Goal: Information Seeking & Learning: Learn about a topic

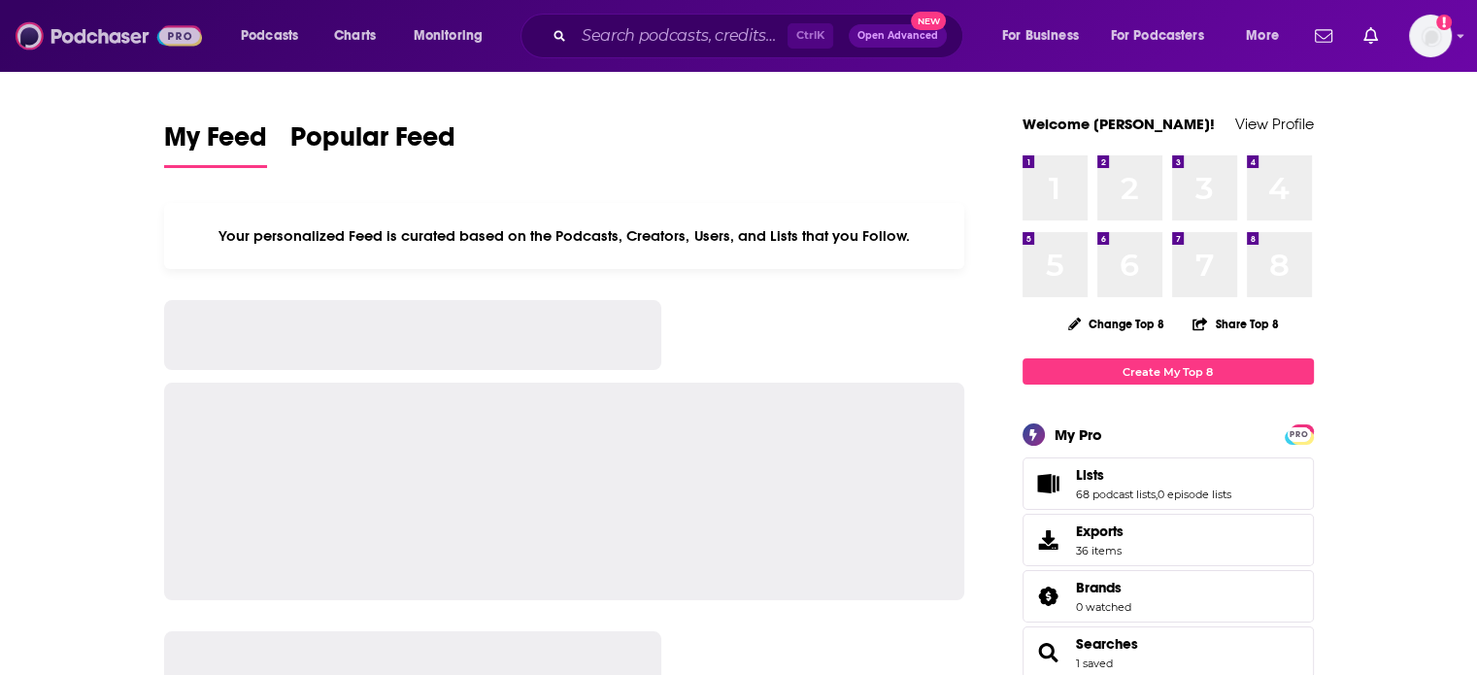
click at [121, 35] on img at bounding box center [109, 35] width 186 height 37
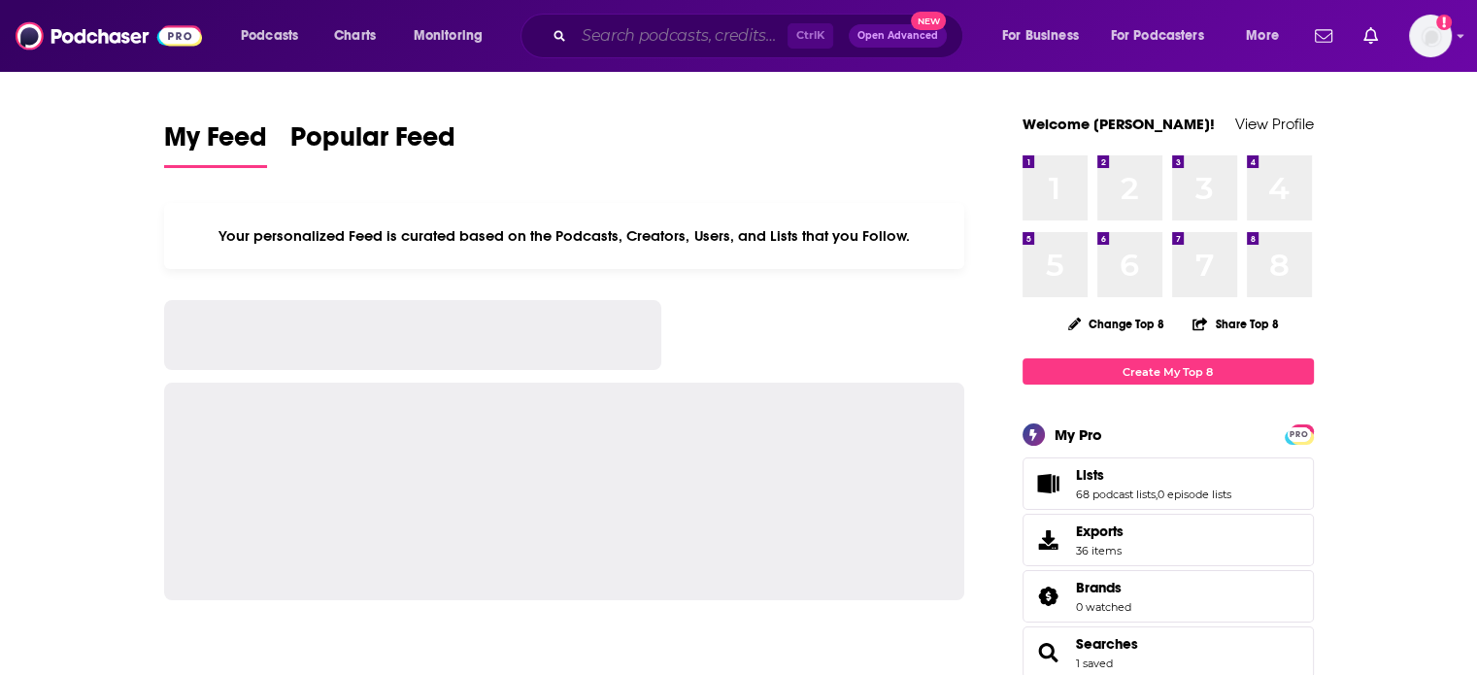
click at [636, 41] on input "Search podcasts, credits, & more..." at bounding box center [681, 35] width 214 height 31
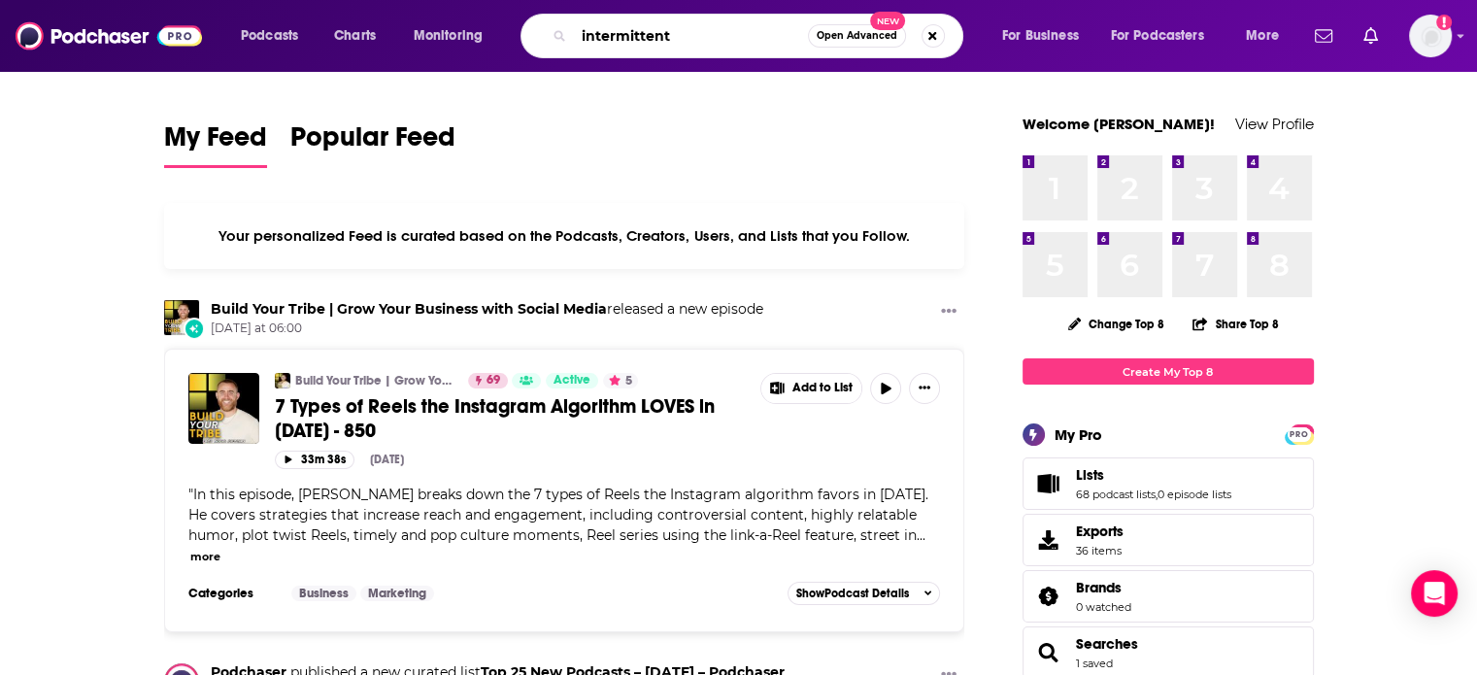
click at [692, 40] on input "intermittent" at bounding box center [691, 35] width 234 height 31
type input "[MEDICAL_DATA]"
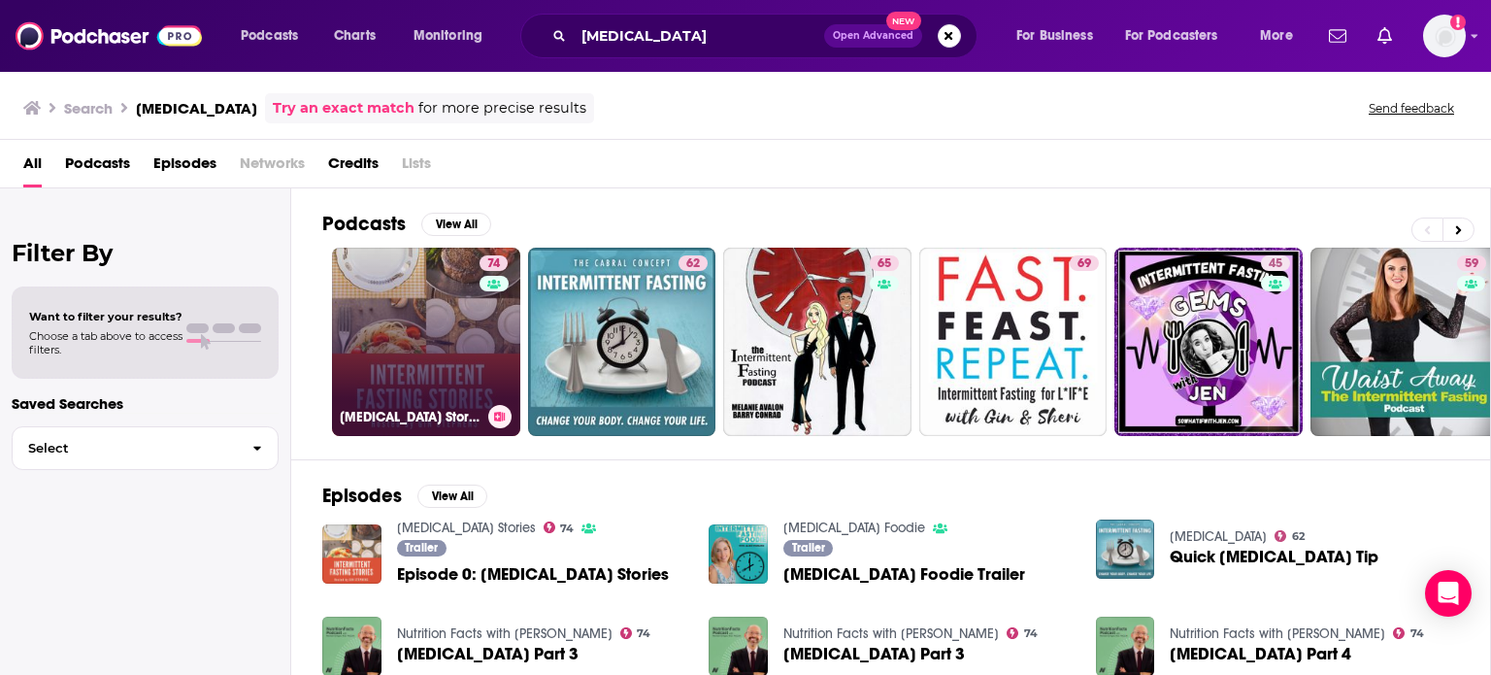
click at [443, 330] on link "74 [MEDICAL_DATA] Stories" at bounding box center [426, 342] width 188 height 188
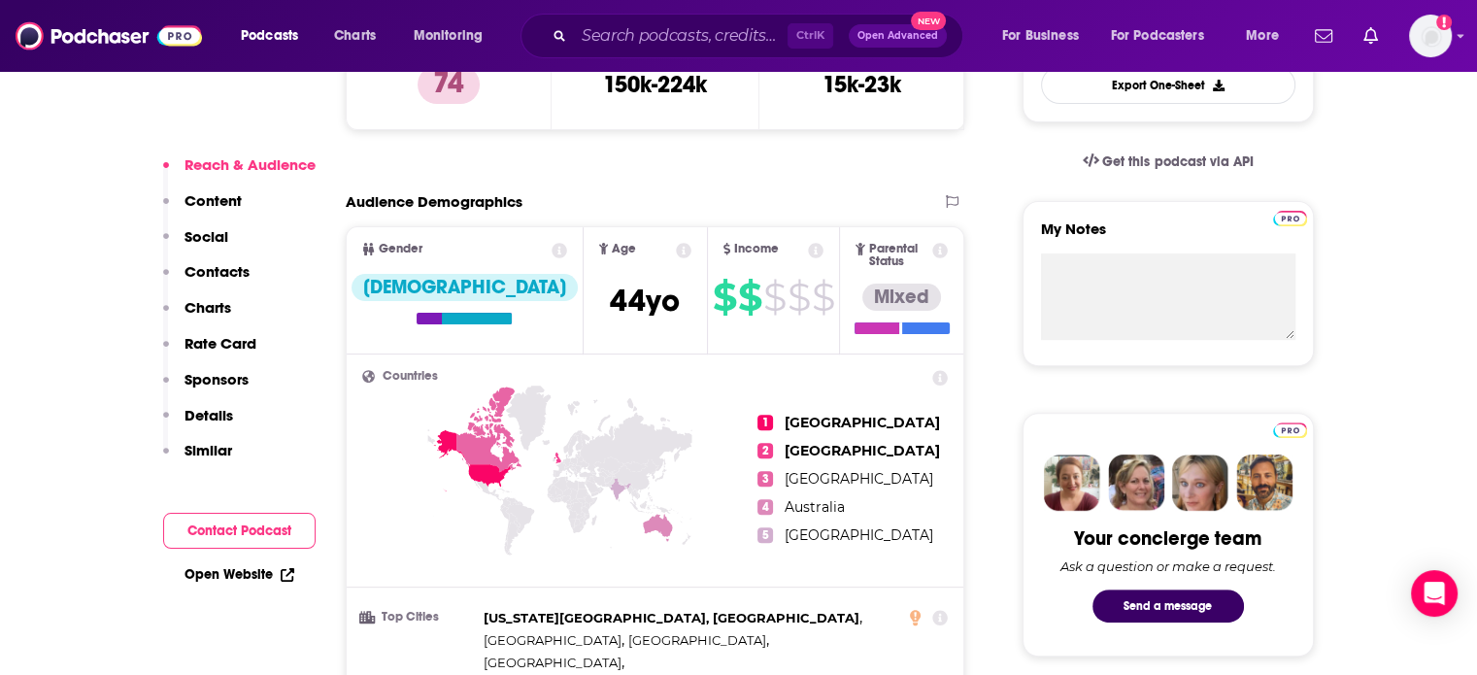
scroll to position [485, 0]
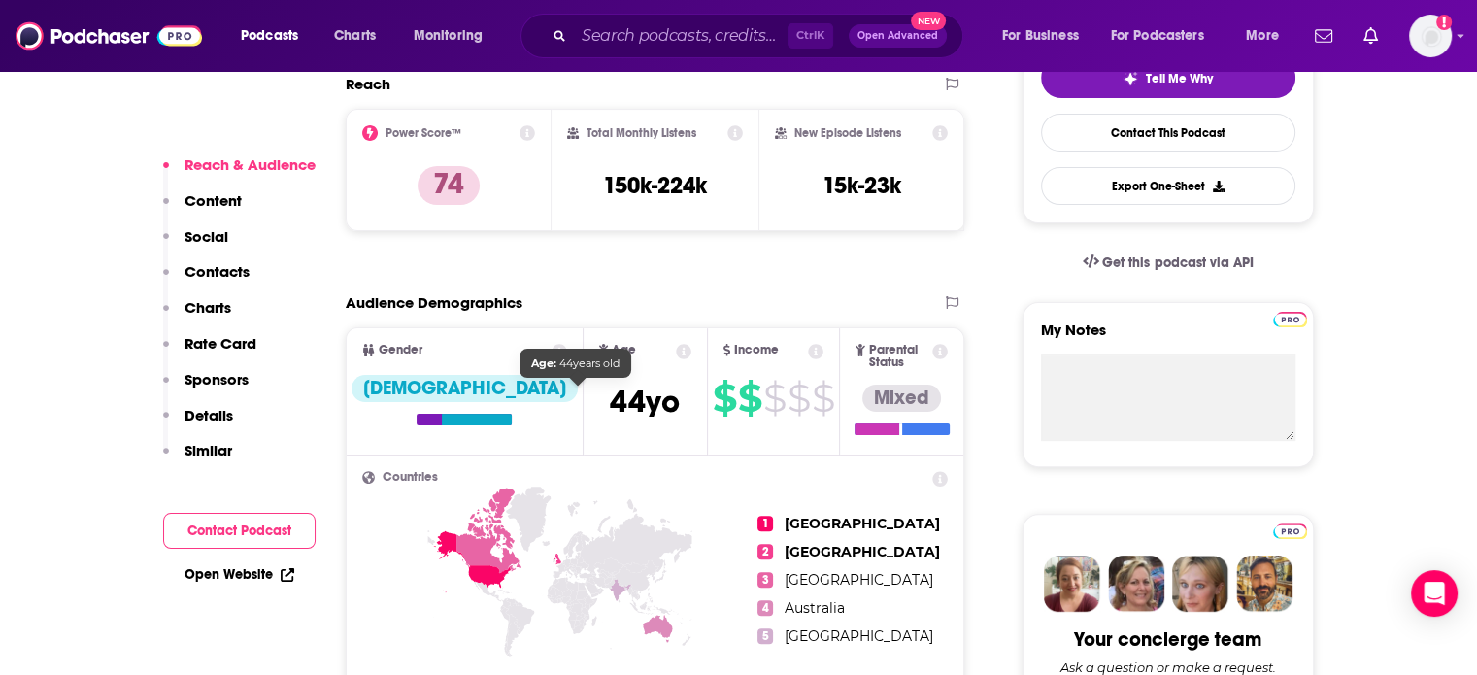
click at [610, 399] on span "[DEMOGRAPHIC_DATA]" at bounding box center [645, 402] width 70 height 38
click at [676, 352] on icon at bounding box center [684, 352] width 16 height 16
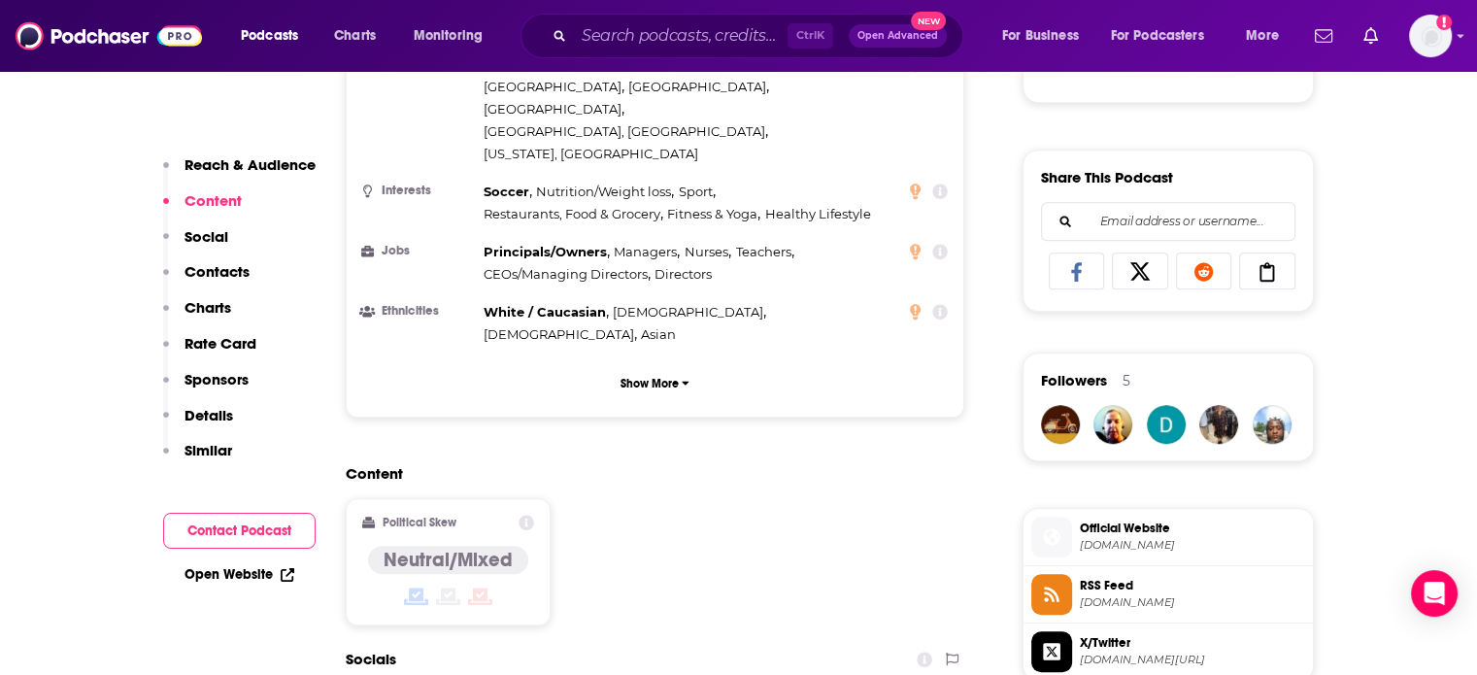
scroll to position [1165, 0]
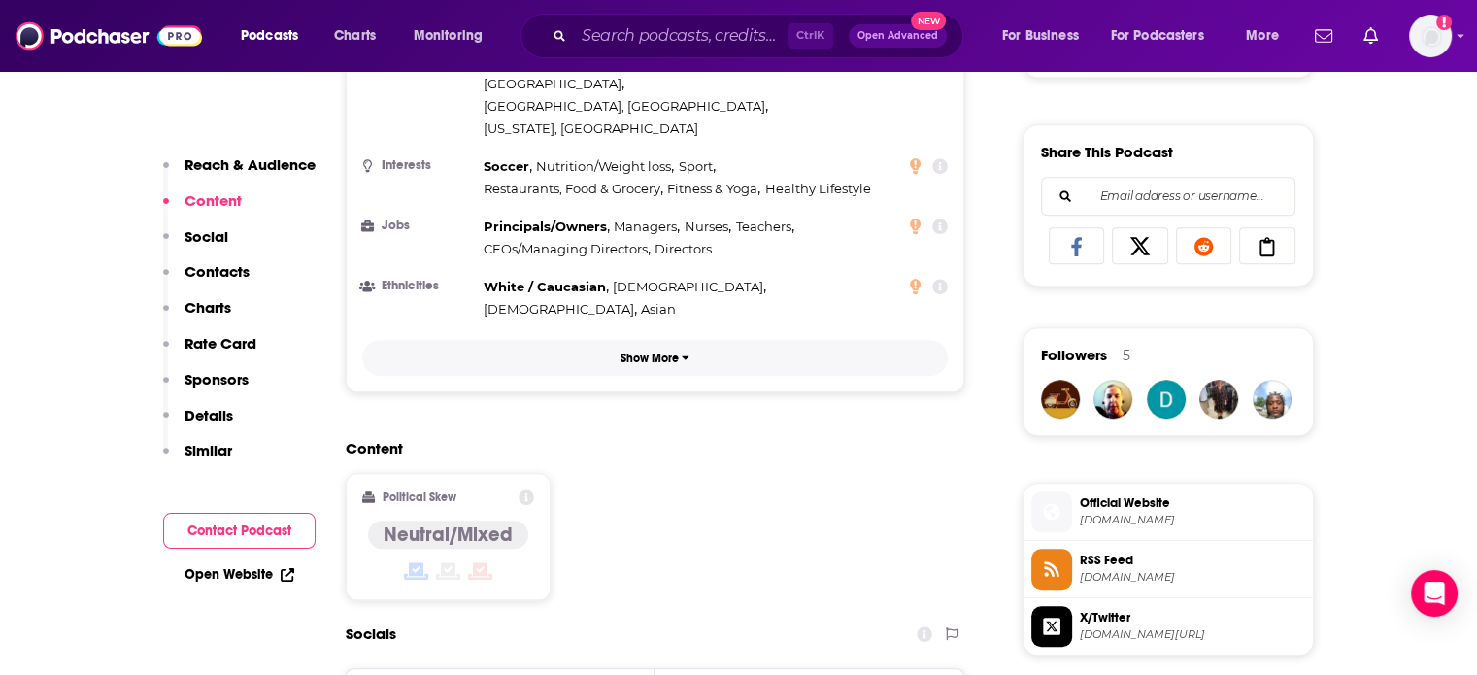
click at [665, 340] on button "Show More" at bounding box center [655, 358] width 586 height 36
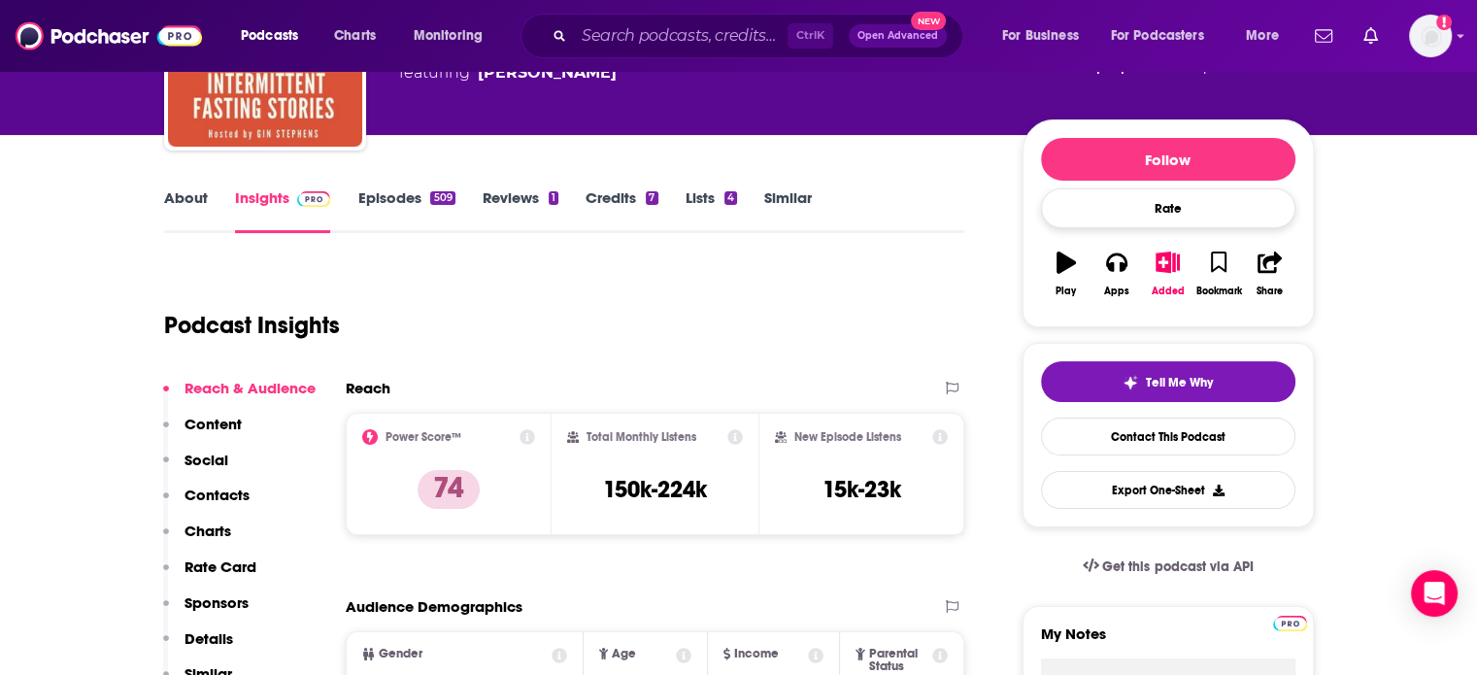
scroll to position [194, 0]
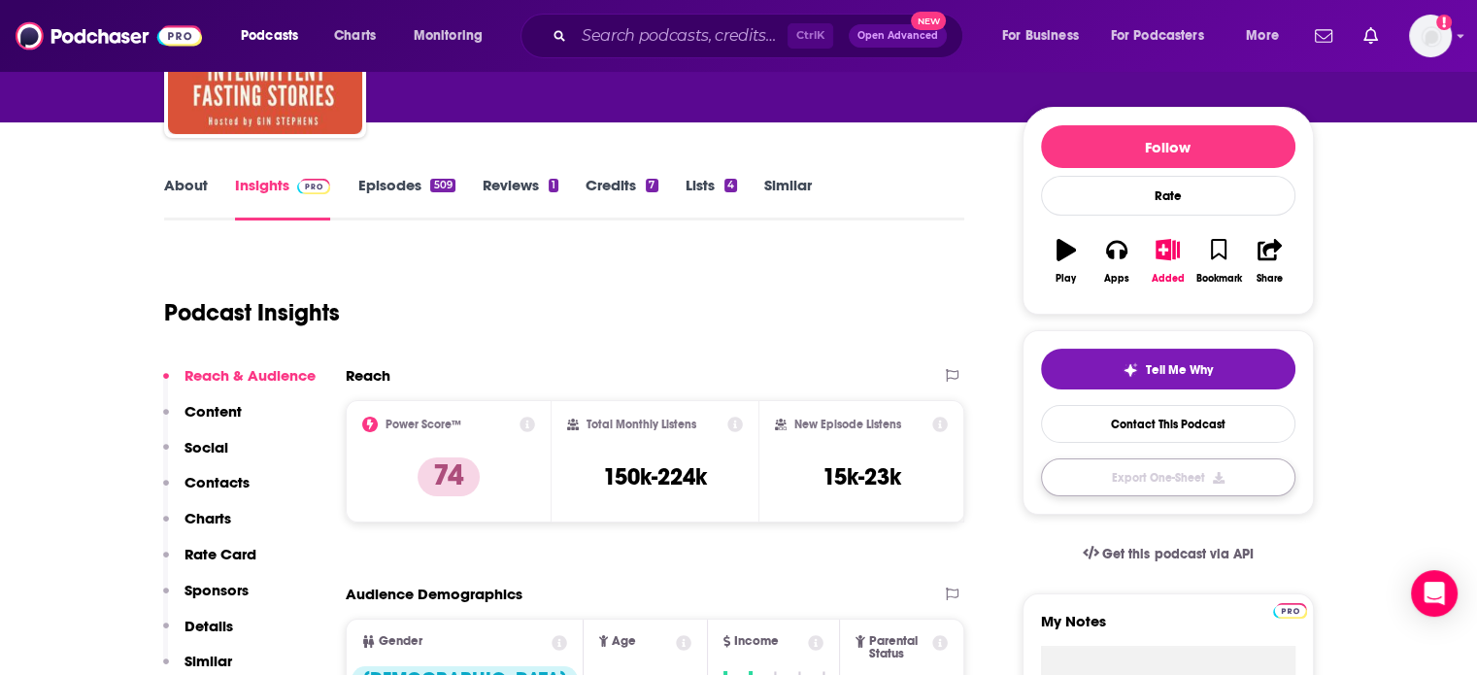
click at [1252, 480] on button "Export One-Sheet" at bounding box center [1168, 477] width 254 height 38
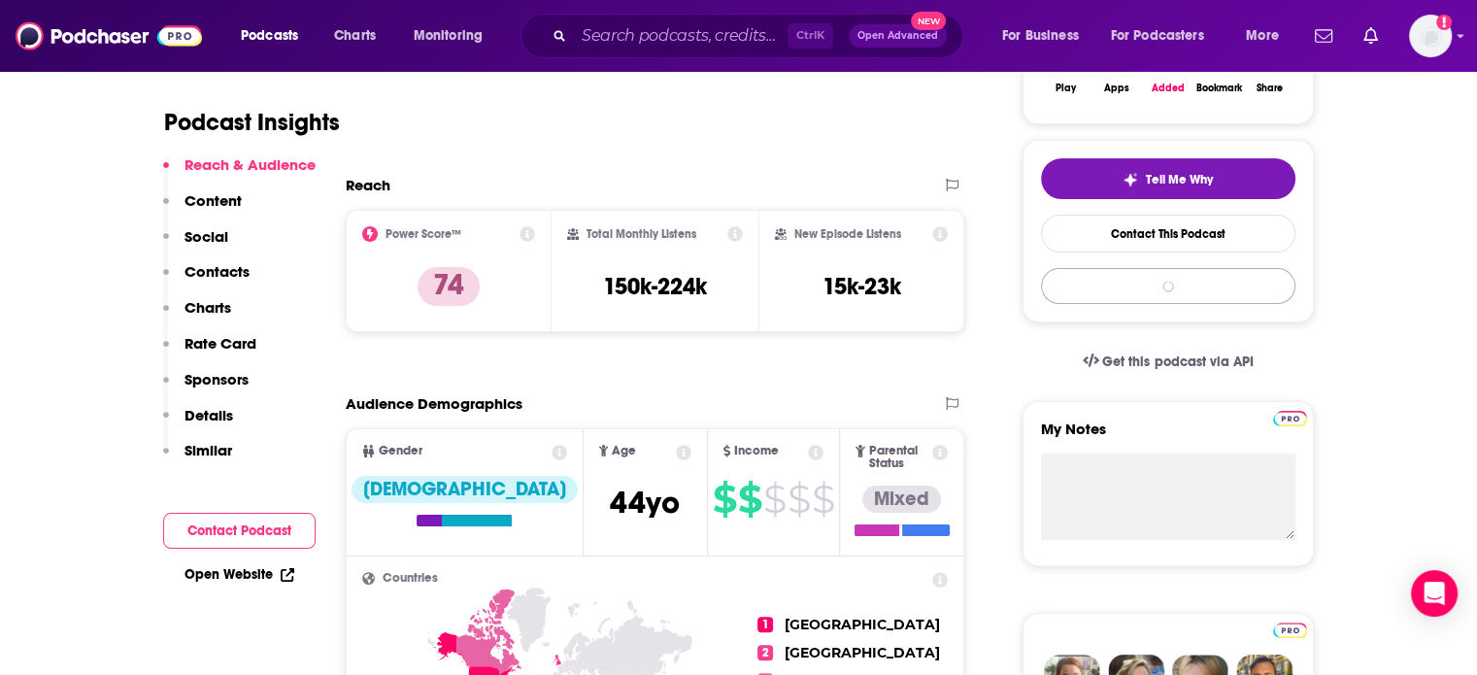
scroll to position [485, 0]
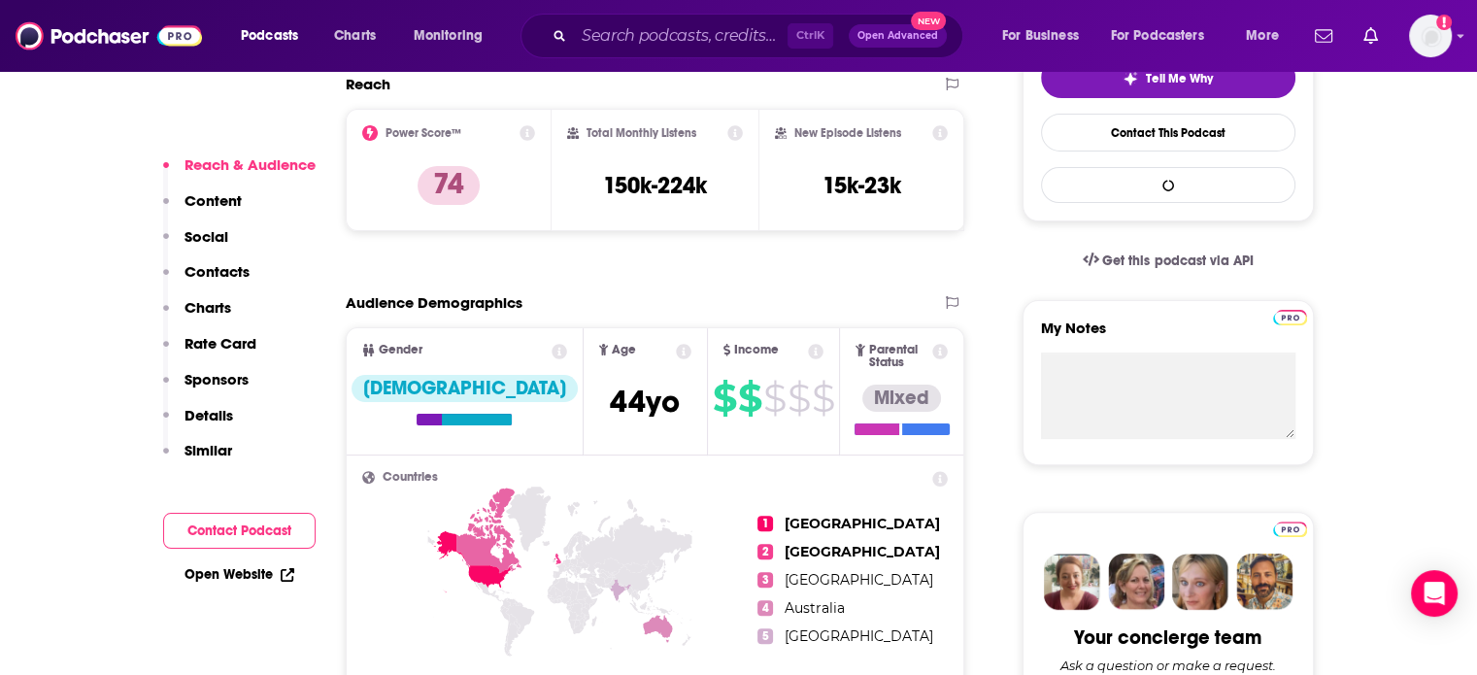
click at [229, 235] on div "Reach & Audience Content Social Contacts Charts Rate Card Sponsors Details Simi…" at bounding box center [239, 315] width 152 height 321
click at [216, 209] on p "Content" at bounding box center [212, 200] width 57 height 18
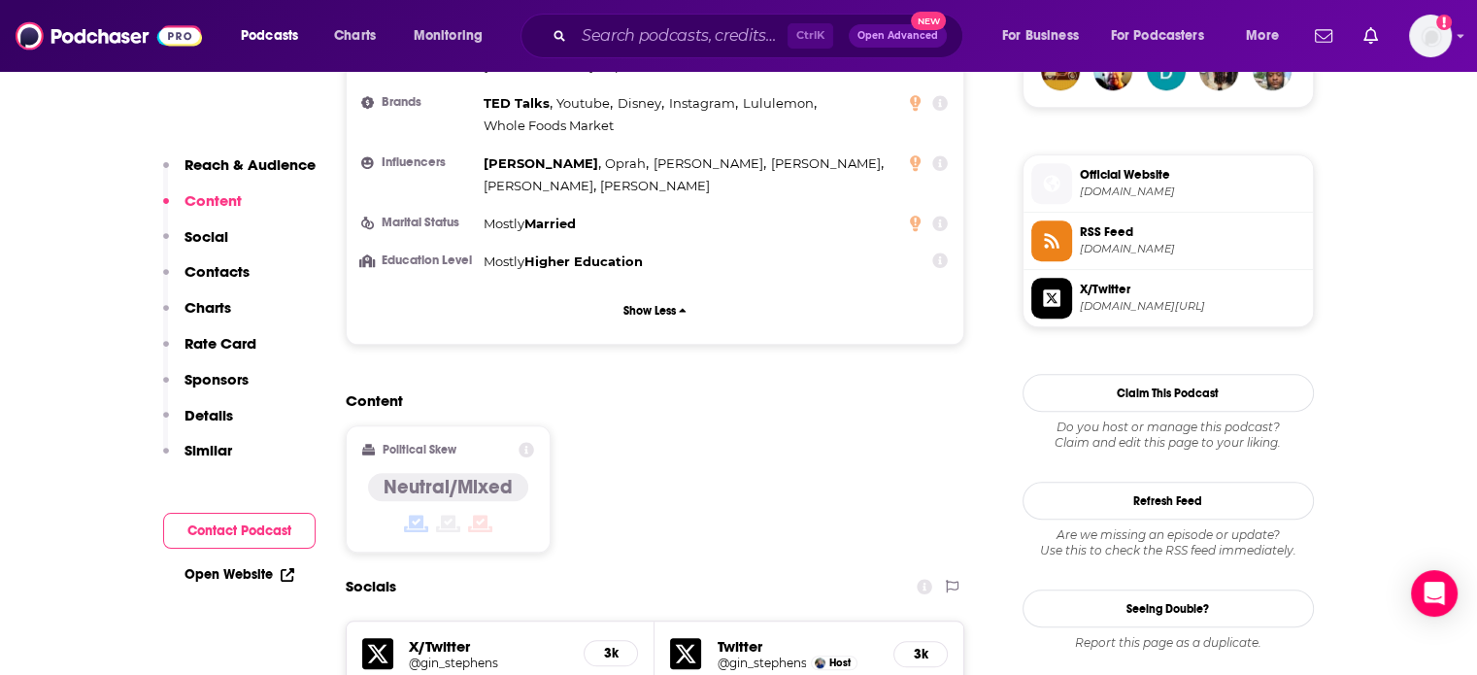
click at [247, 176] on button "Reach & Audience" at bounding box center [239, 173] width 152 height 36
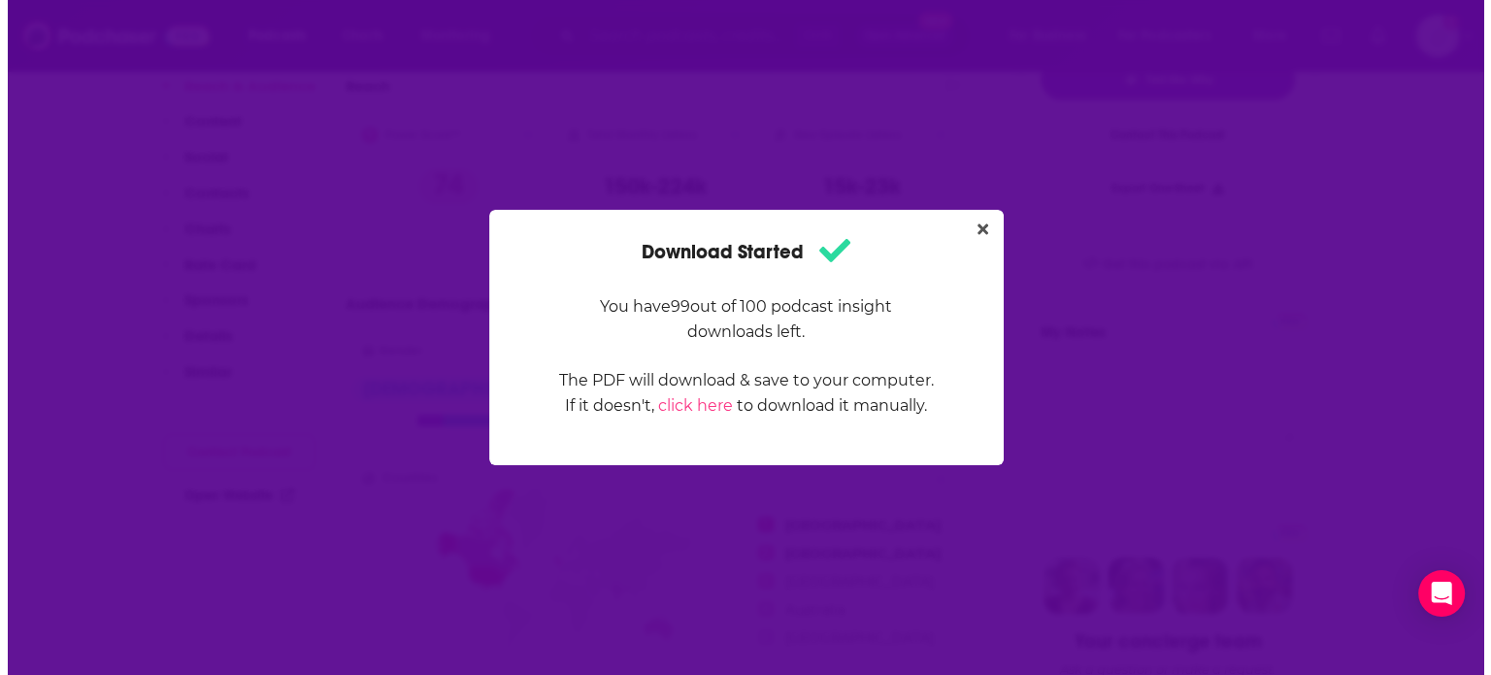
scroll to position [0, 0]
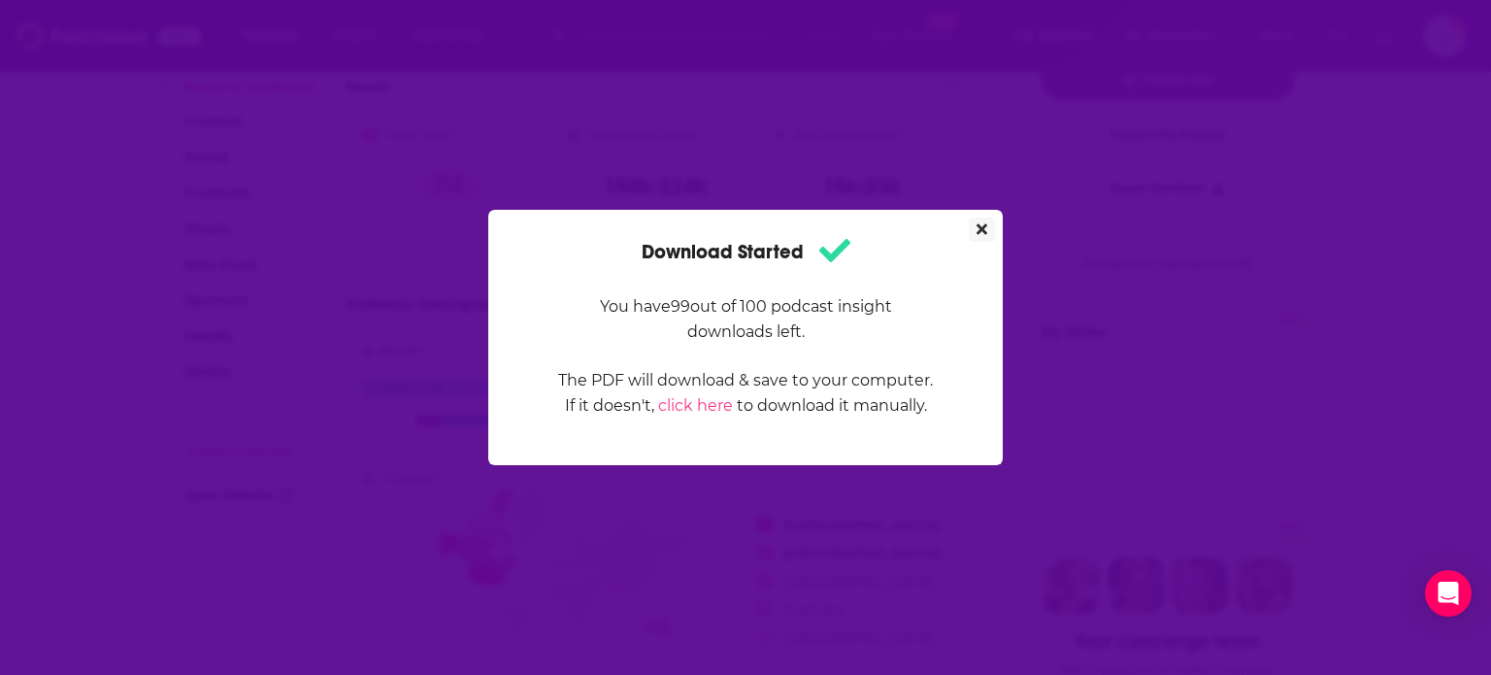
click at [986, 226] on icon "Close" at bounding box center [982, 229] width 11 height 11
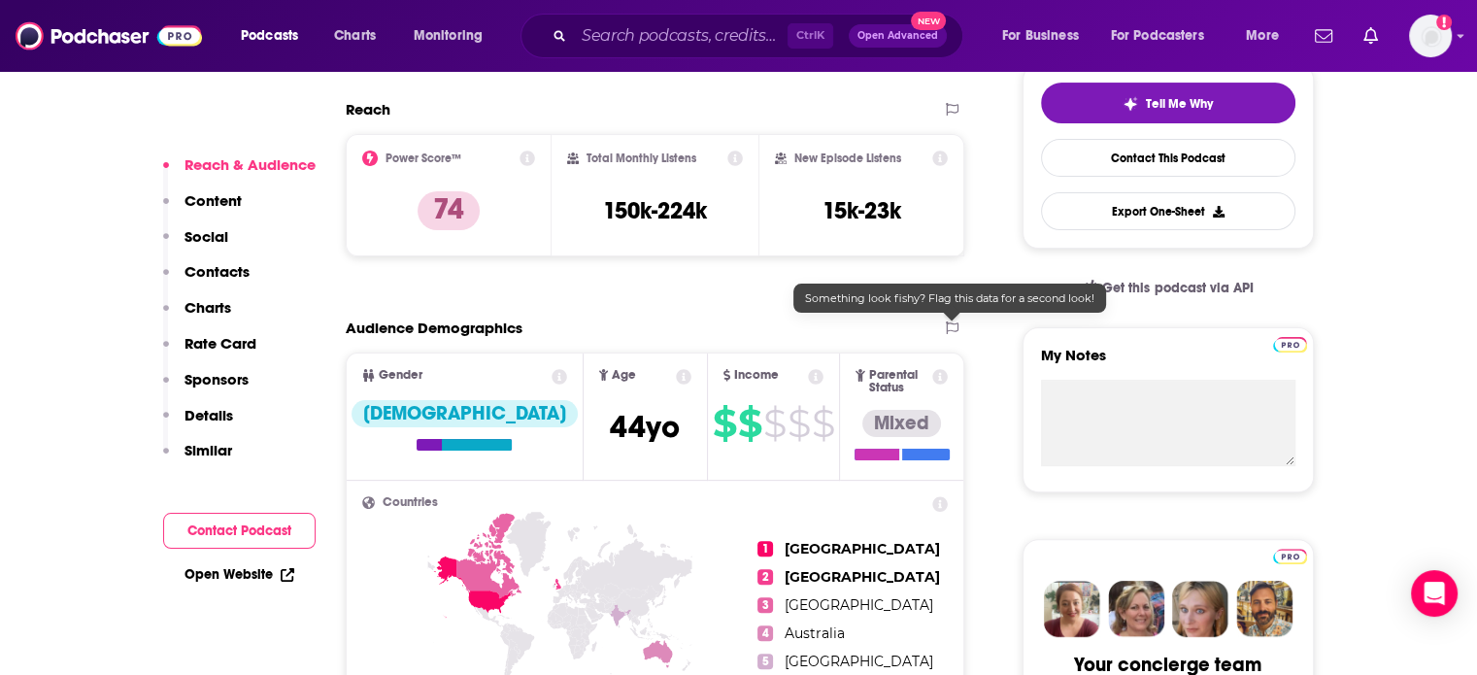
scroll to position [485, 0]
